Goal: Task Accomplishment & Management: Manage account settings

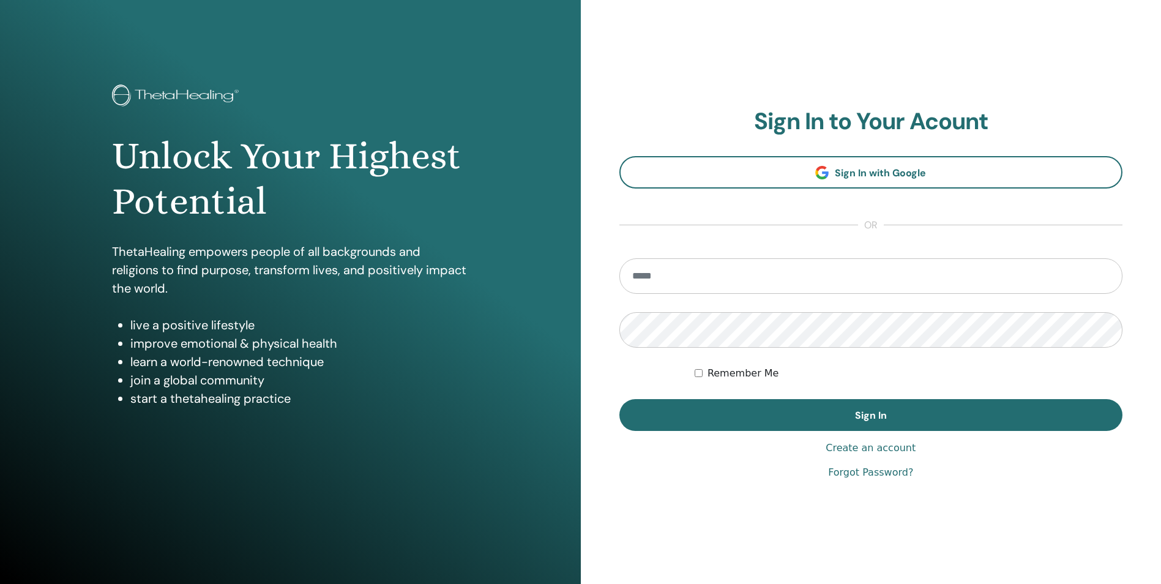
click at [671, 277] on input "email" at bounding box center [871, 275] width 504 height 35
type input "**********"
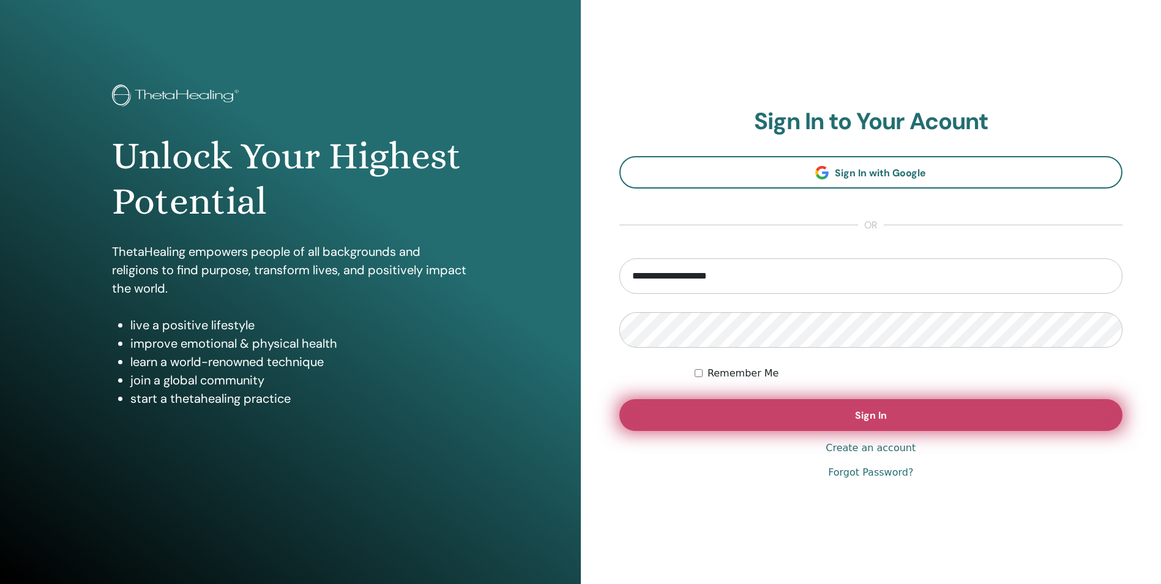
click at [784, 418] on button "Sign In" at bounding box center [871, 415] width 504 height 32
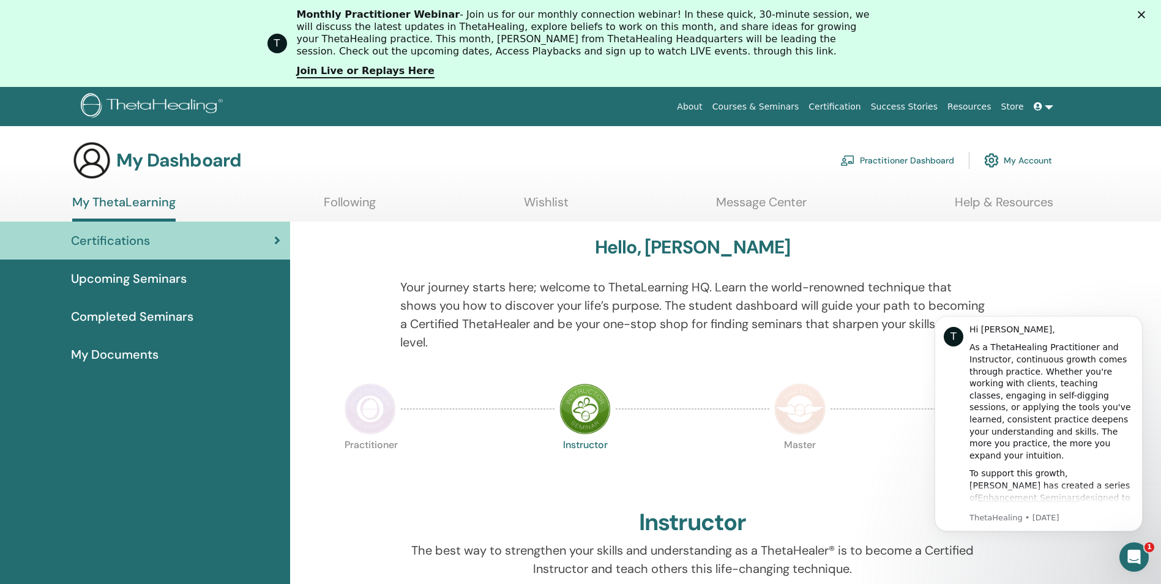
click at [105, 240] on span "Certifications" at bounding box center [110, 240] width 79 height 18
click at [1139, 318] on icon "Dismiss notification" at bounding box center [1139, 319] width 7 height 7
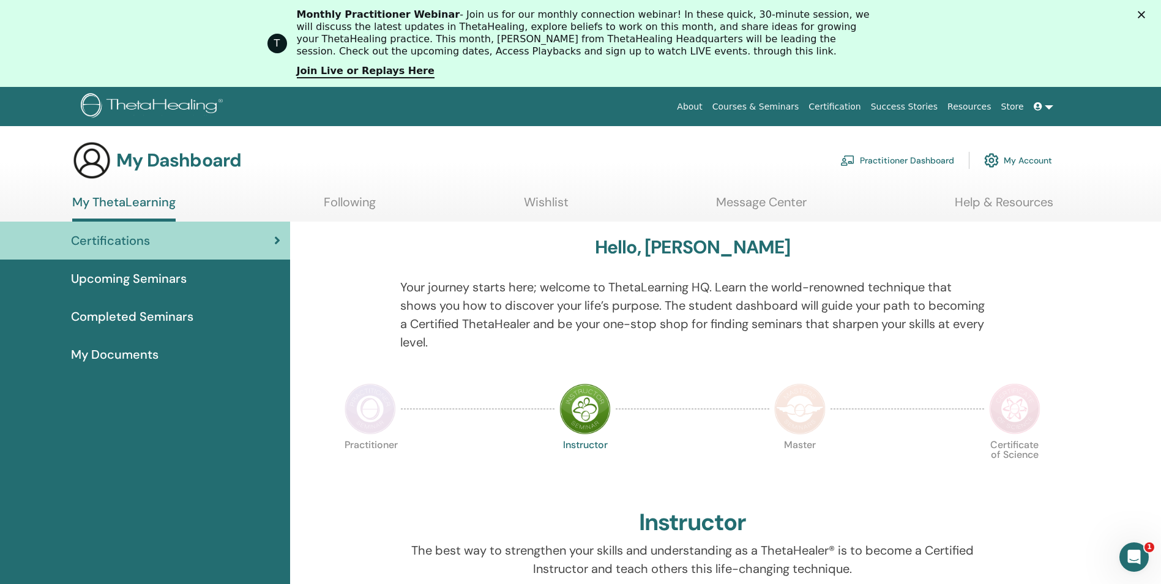
click at [1034, 160] on link "My Account" at bounding box center [1018, 160] width 68 height 27
click at [849, 102] on link "Certification" at bounding box center [834, 106] width 62 height 23
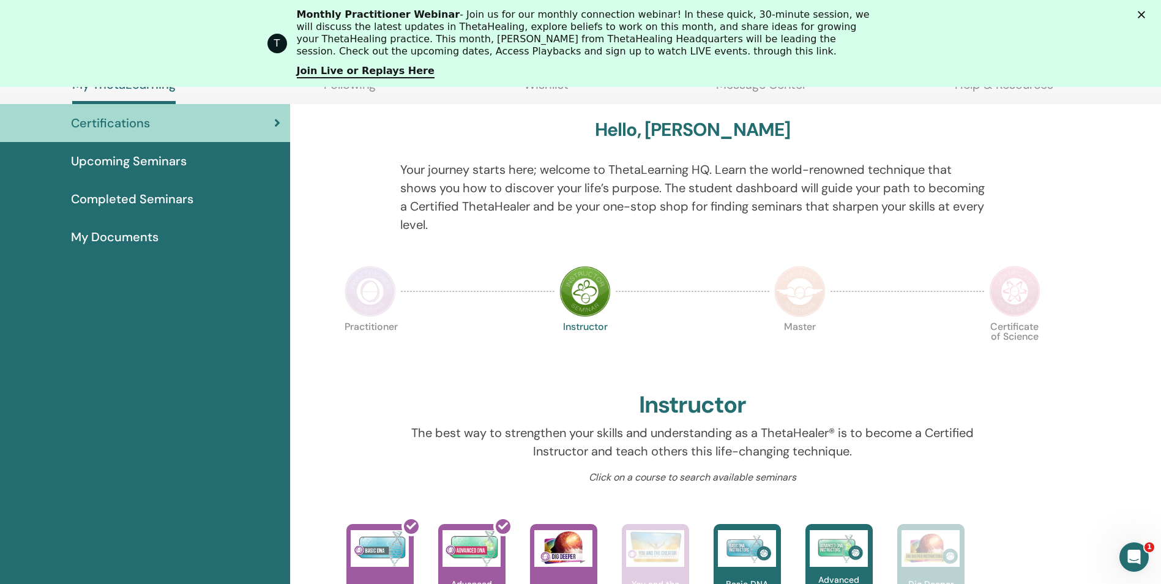
scroll to position [155, 0]
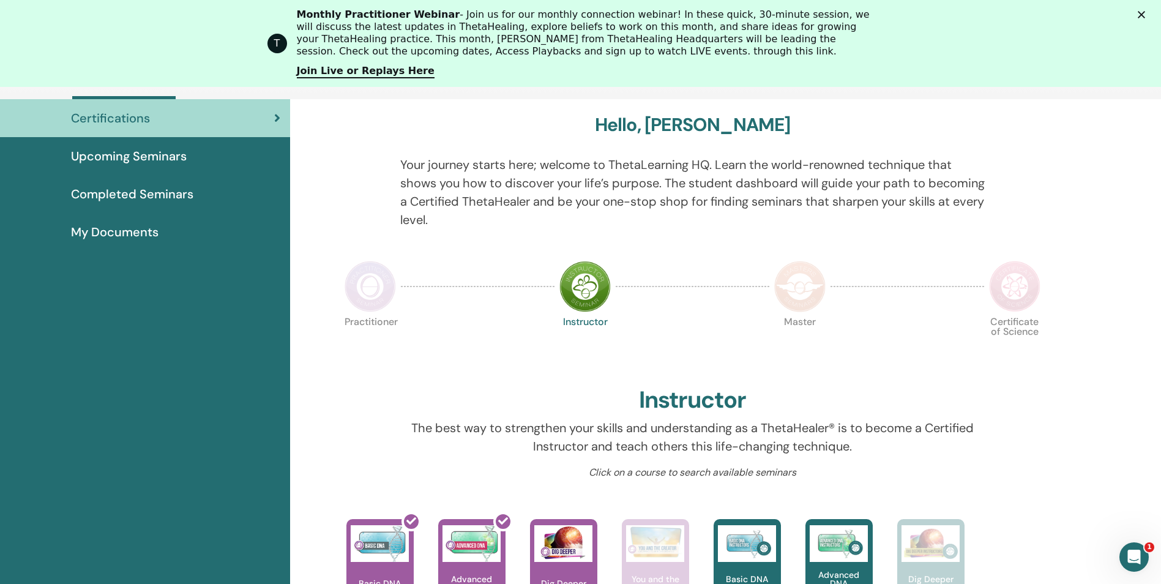
click at [393, 298] on img at bounding box center [370, 286] width 51 height 51
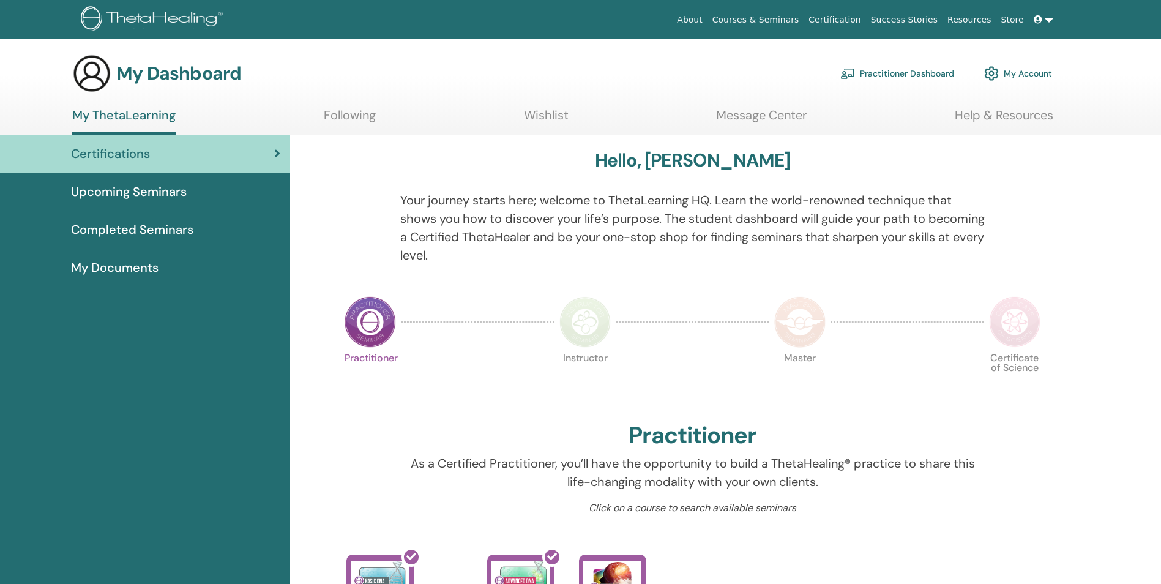
click at [367, 333] on img at bounding box center [370, 321] width 51 height 51
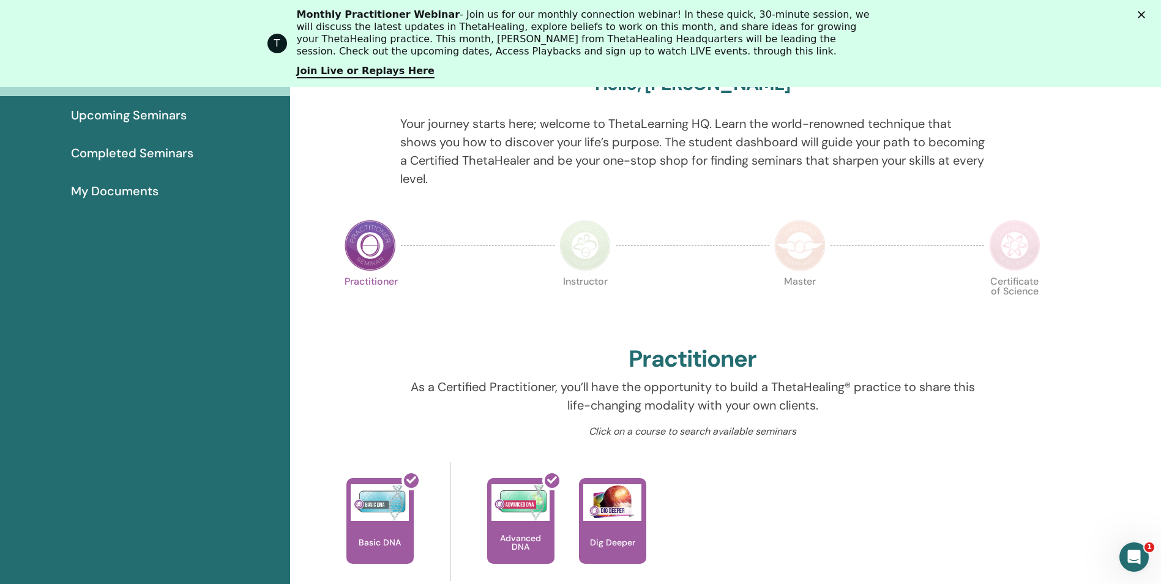
scroll to position [277, 0]
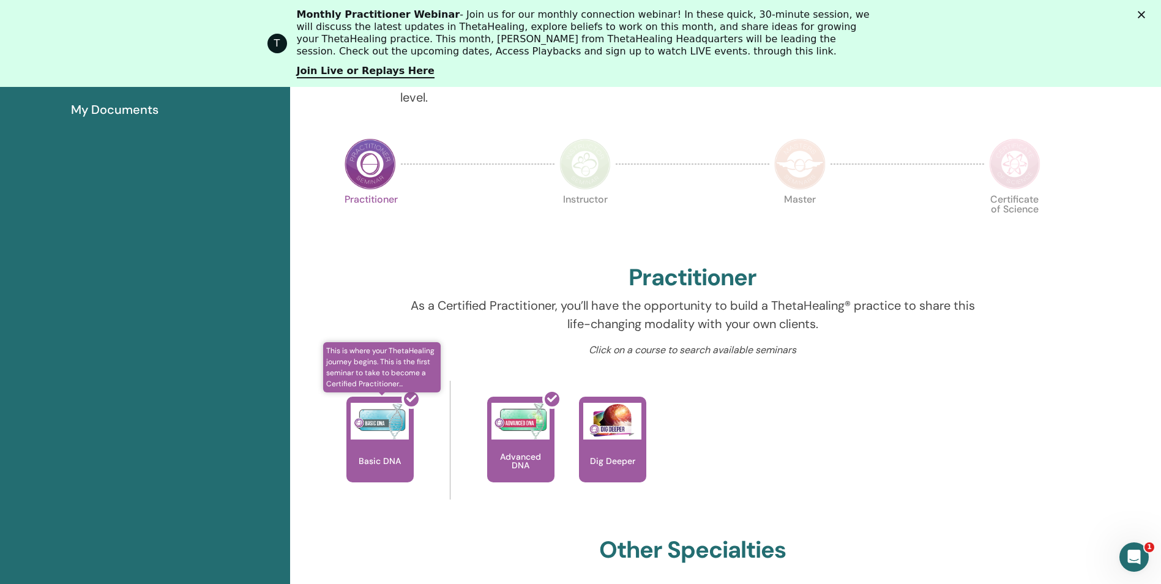
click at [383, 433] on div at bounding box center [387, 444] width 67 height 110
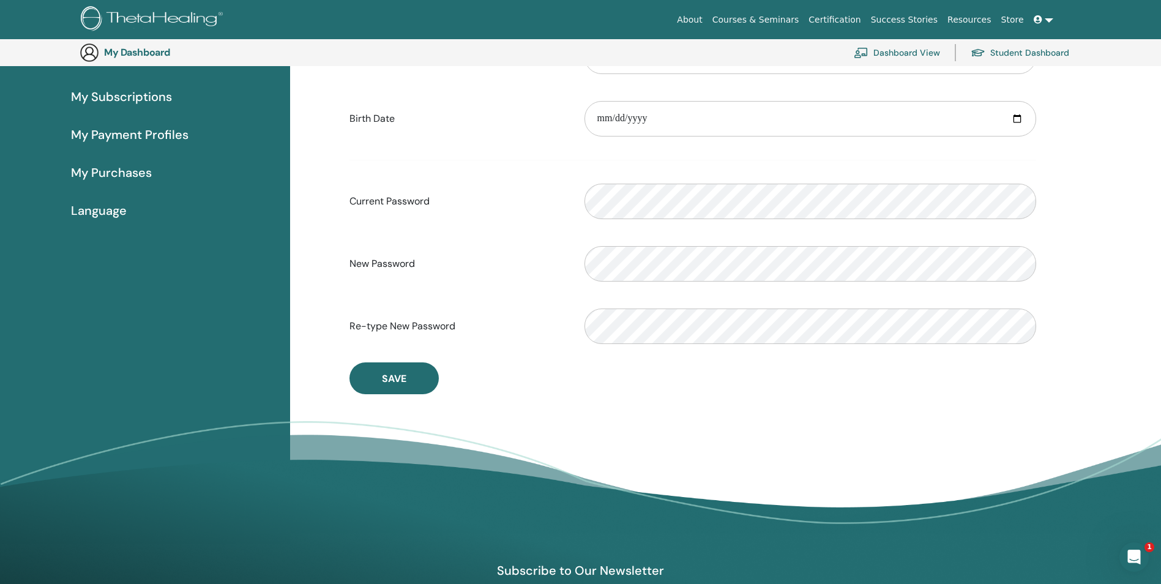
scroll to position [149, 0]
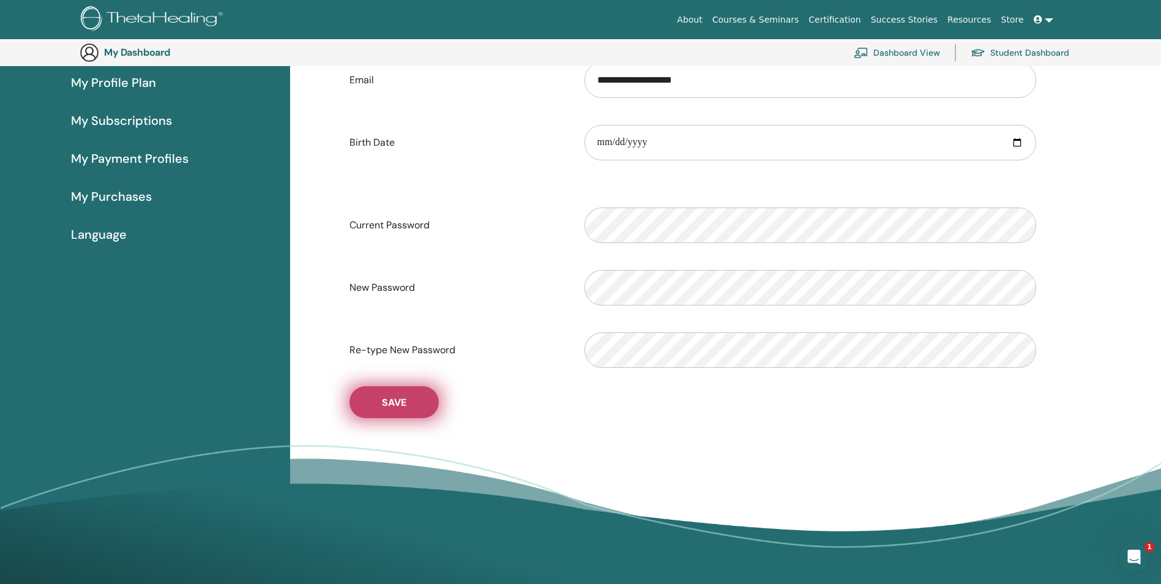
click at [400, 404] on span "Save" at bounding box center [394, 402] width 24 height 13
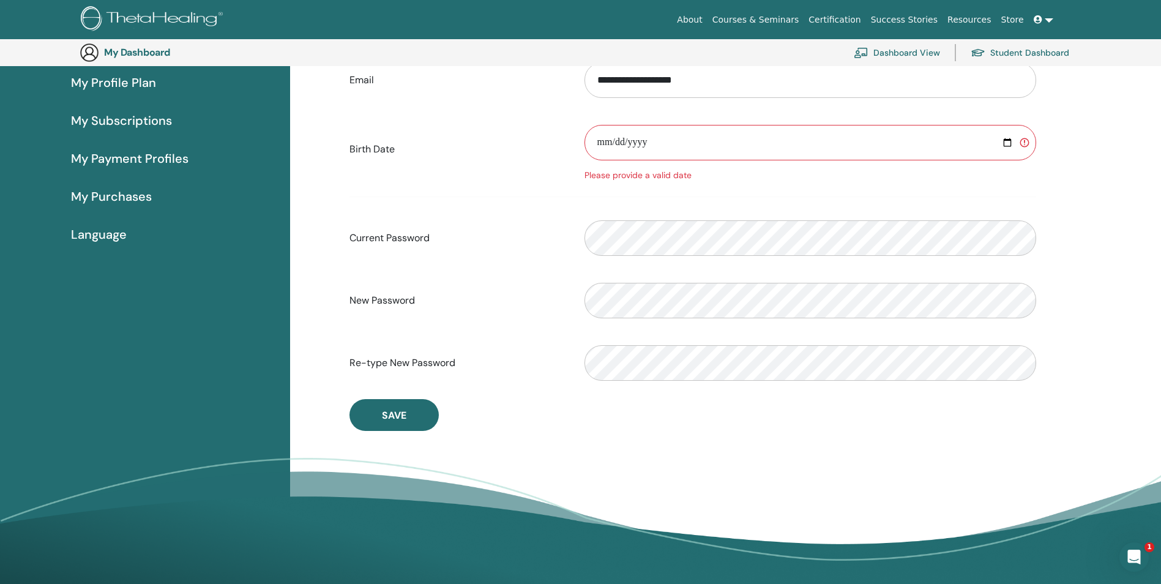
click at [598, 141] on input "date" at bounding box center [810, 142] width 452 height 35
type input "**********"
click at [395, 421] on span "Save" at bounding box center [394, 415] width 24 height 13
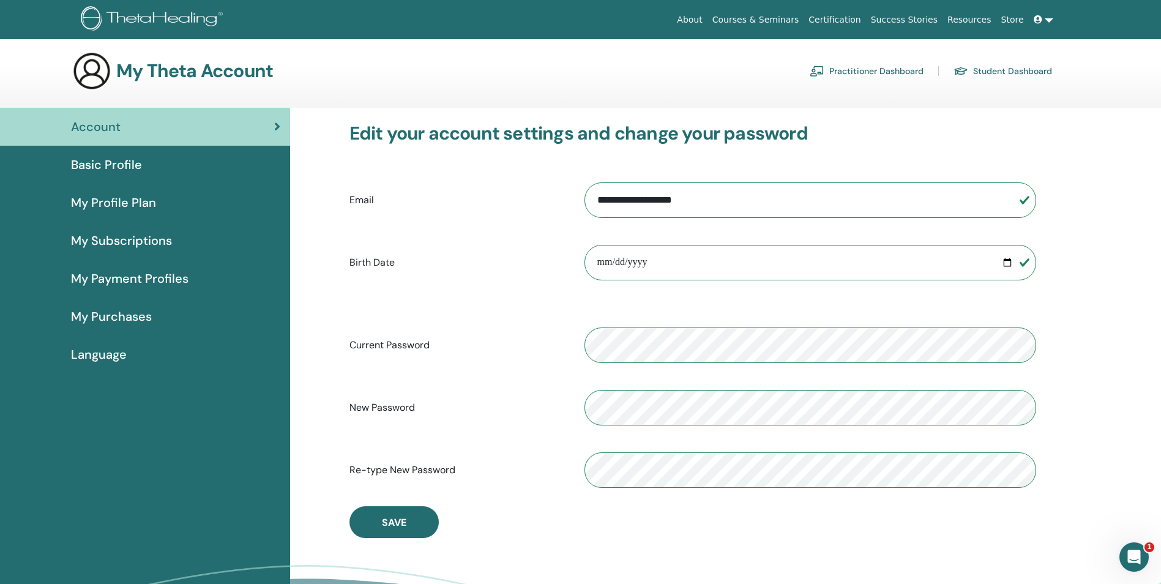
scroll to position [0, 0]
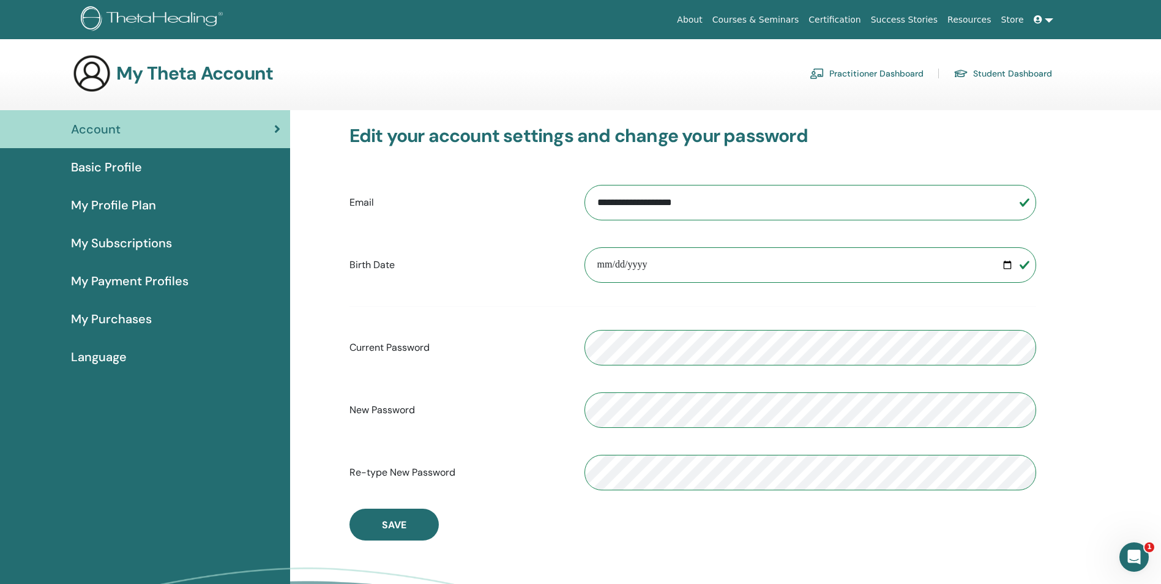
click at [124, 204] on span "My Profile Plan" at bounding box center [113, 205] width 85 height 18
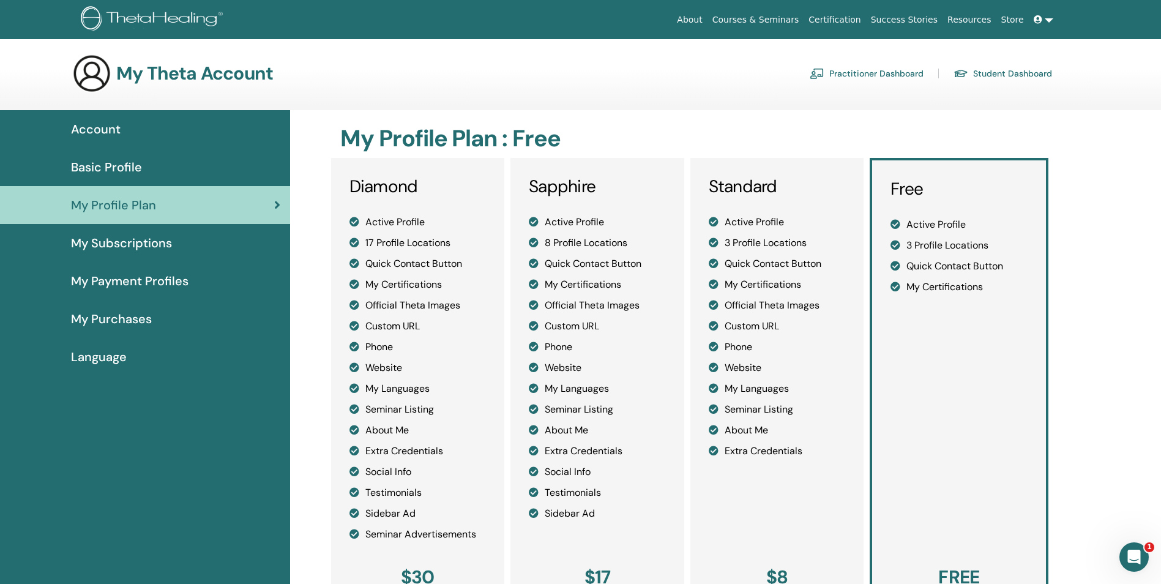
click at [111, 243] on span "My Subscriptions" at bounding box center [121, 243] width 101 height 18
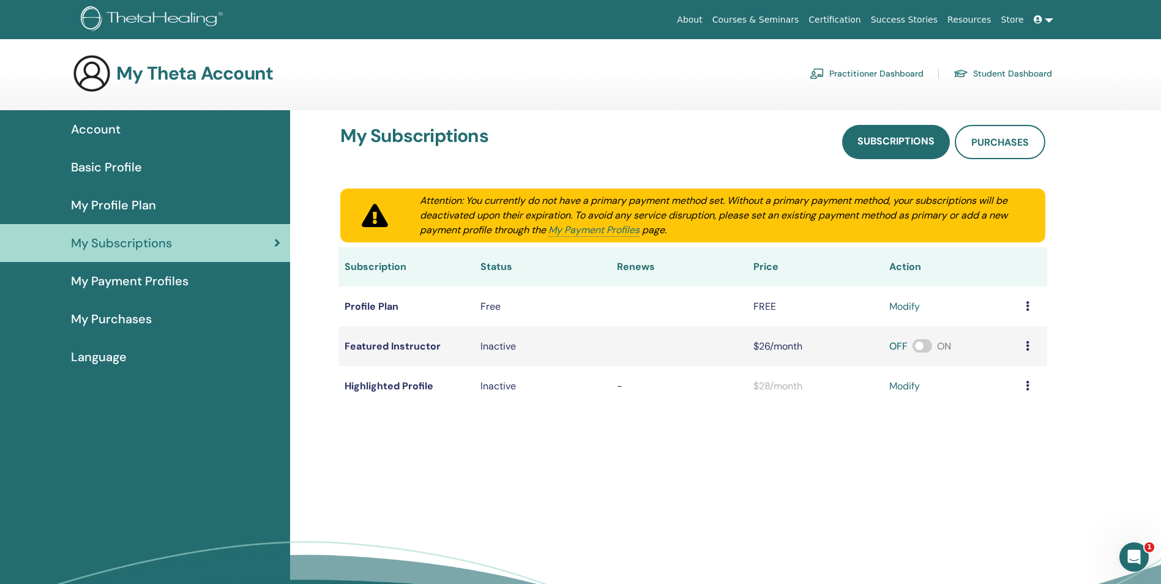
click at [106, 357] on span "Language" at bounding box center [99, 357] width 56 height 18
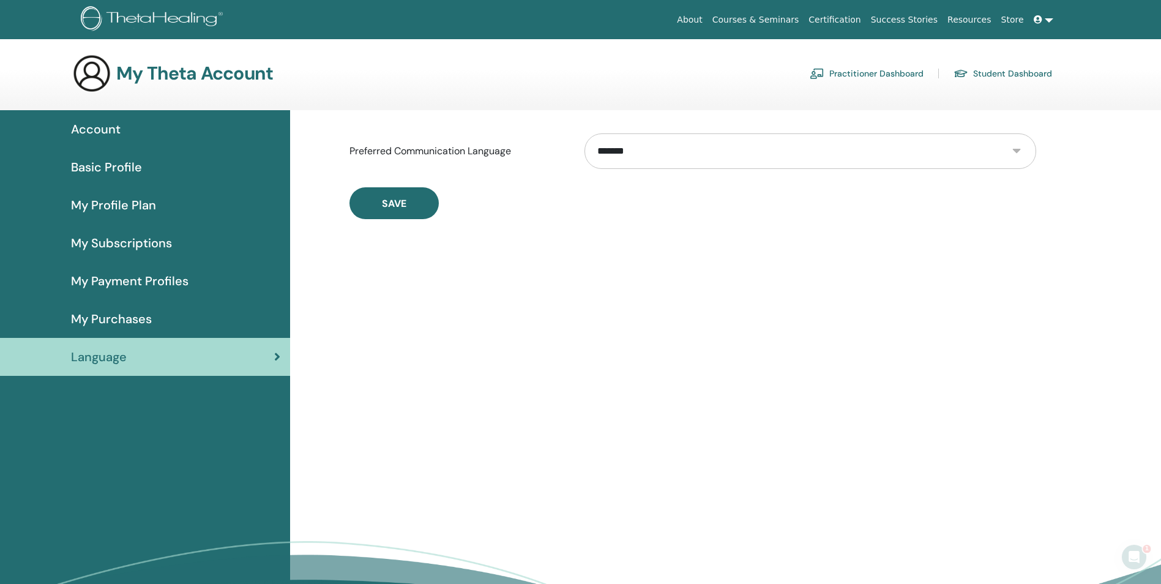
click at [655, 150] on select "**********" at bounding box center [810, 150] width 452 height 35
select select "***"
click at [584, 133] on select "**********" at bounding box center [810, 150] width 452 height 35
click at [399, 205] on span "Save" at bounding box center [394, 203] width 24 height 13
click at [105, 130] on span "Compte" at bounding box center [94, 129] width 47 height 18
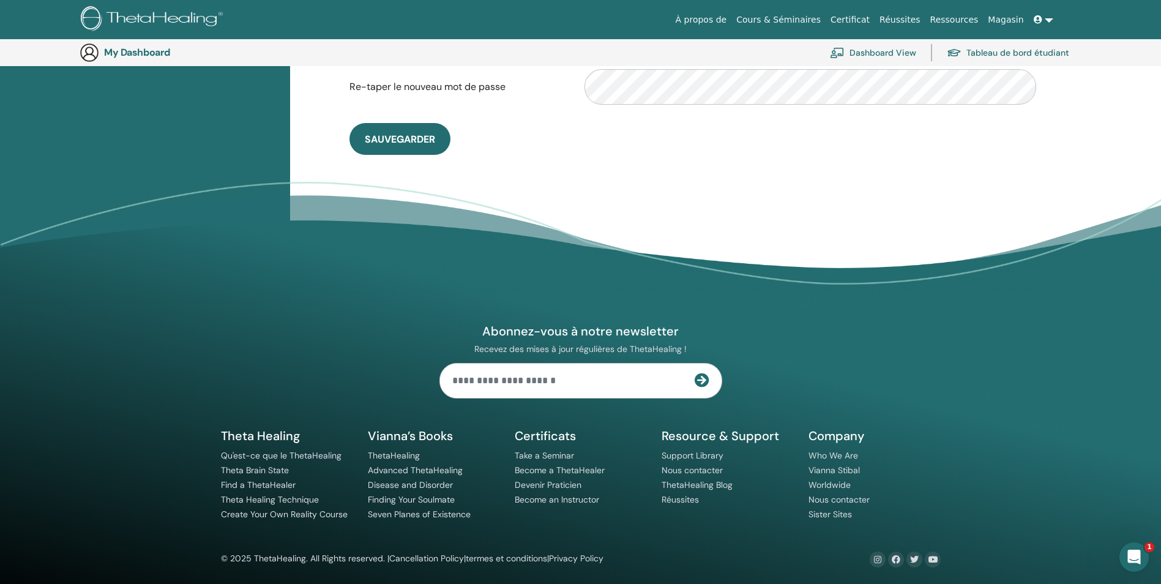
scroll to position [415, 0]
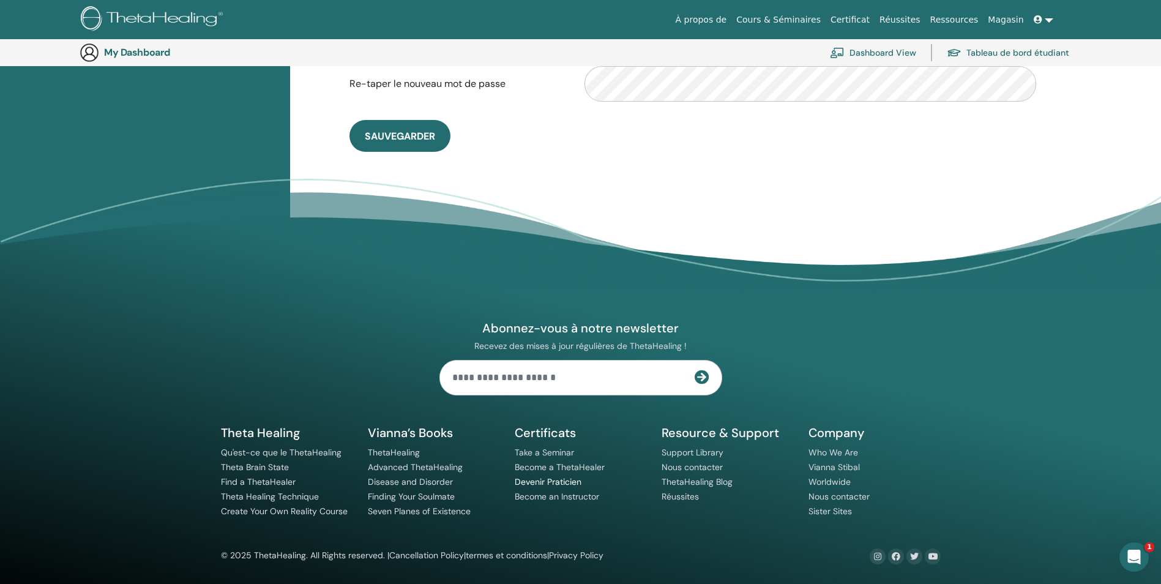
click at [540, 482] on link "Devenir Praticien" at bounding box center [548, 481] width 67 height 11
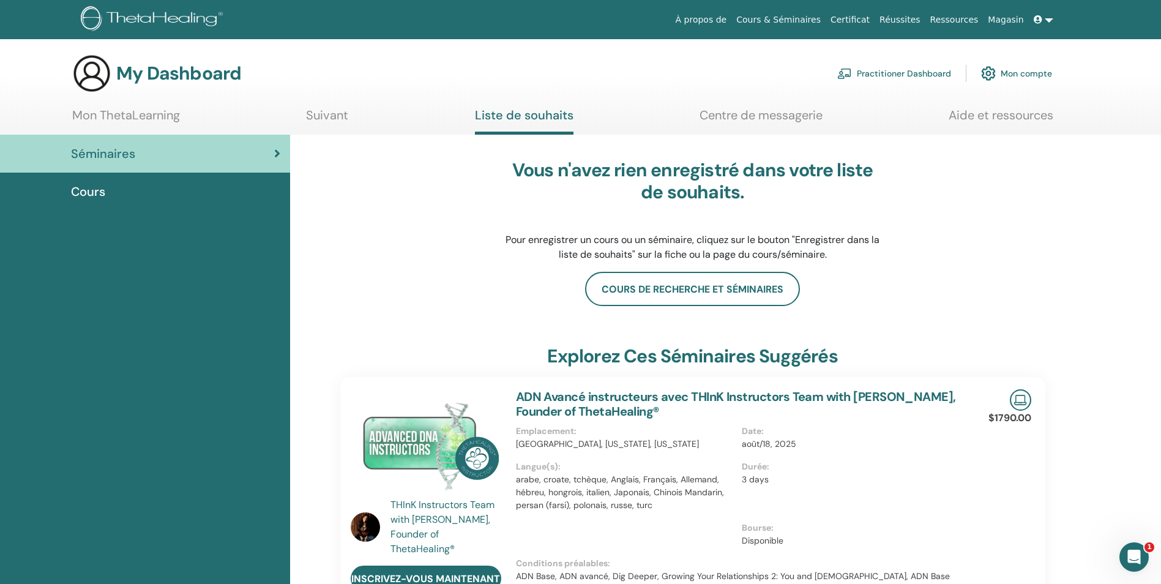
click at [1017, 203] on div "Vous n'avez rien enregistré dans votre liste de souhaits. Pour enregistrer un c…" at bounding box center [692, 210] width 705 height 122
click at [144, 119] on link "Mon ThetaLearning" at bounding box center [126, 120] width 108 height 24
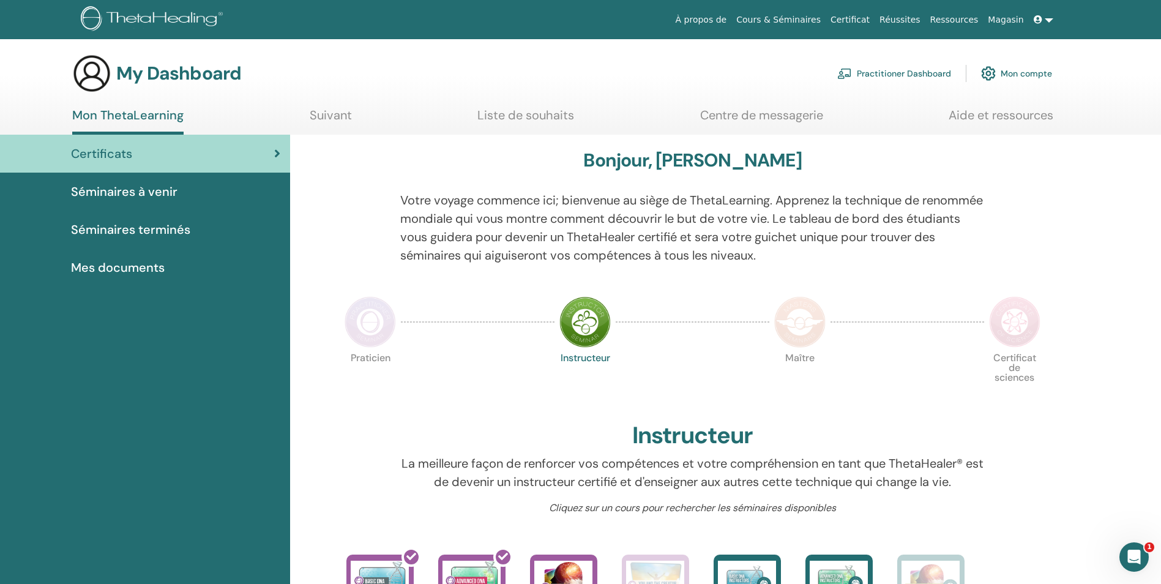
click at [374, 330] on img at bounding box center [370, 321] width 51 height 51
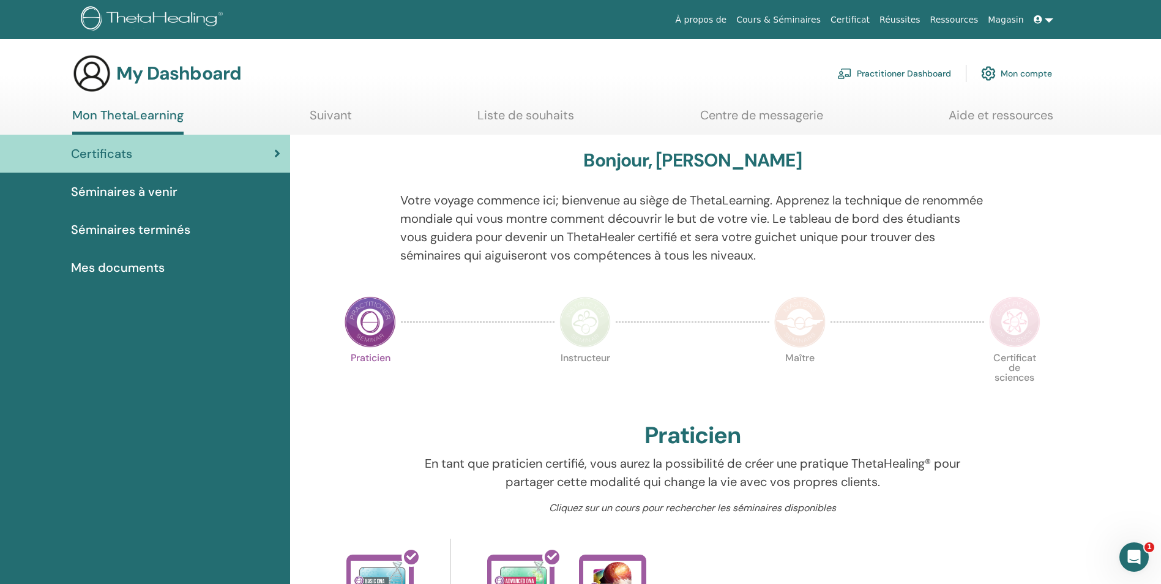
click at [176, 229] on span "Séminaires terminés" at bounding box center [130, 229] width 119 height 18
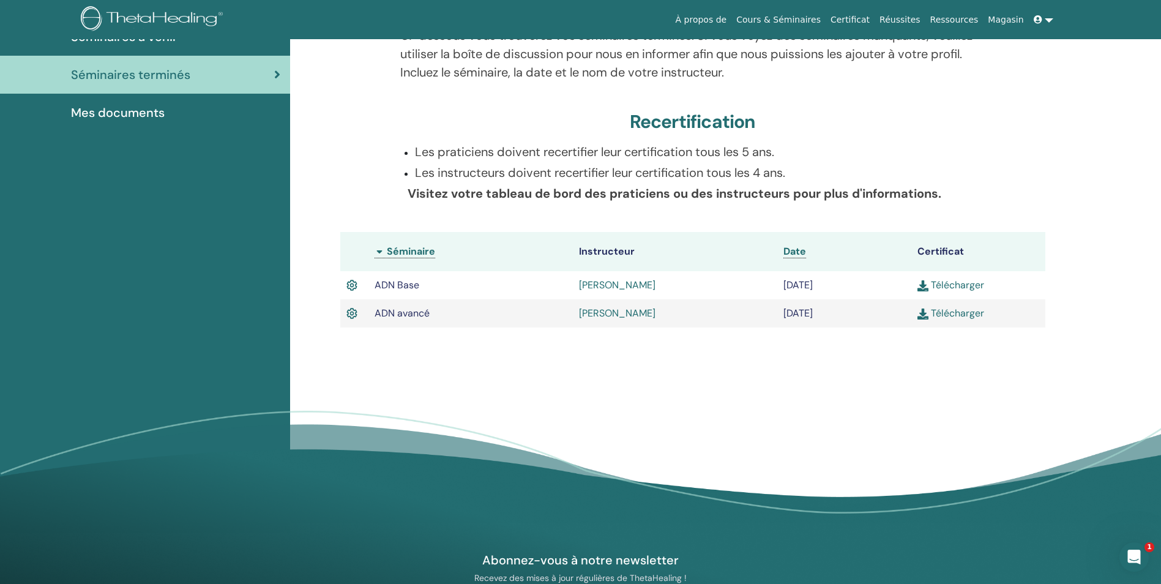
scroll to position [216, 0]
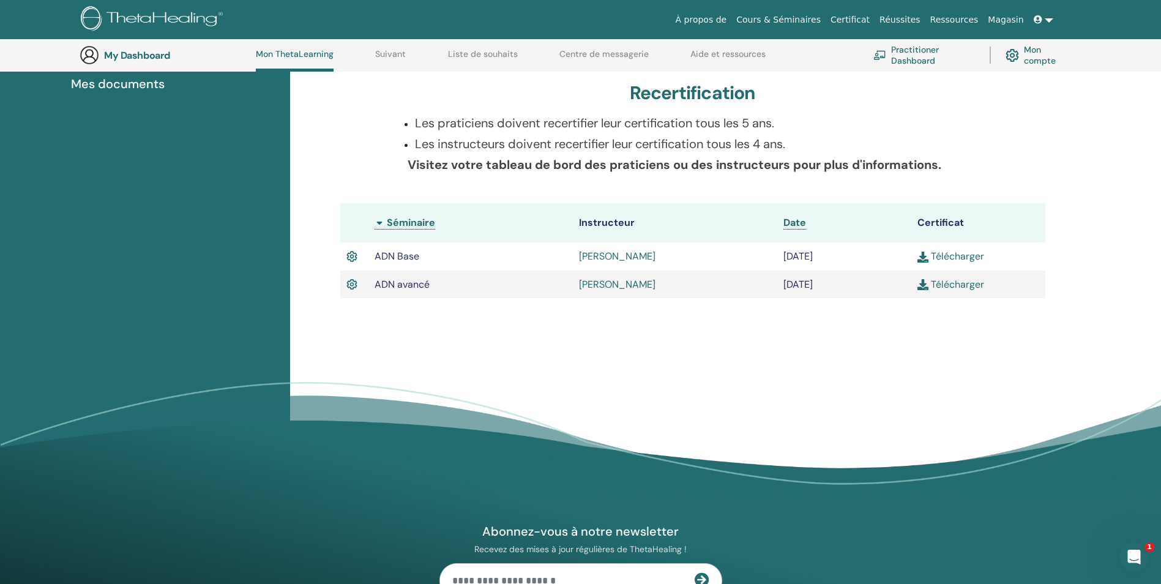
click at [959, 255] on link "Télécharger" at bounding box center [950, 256] width 67 height 13
click at [953, 284] on link "Télécharger" at bounding box center [950, 284] width 67 height 13
click at [944, 285] on link "Télécharger" at bounding box center [950, 284] width 67 height 13
